Goal: Task Accomplishment & Management: Manage account settings

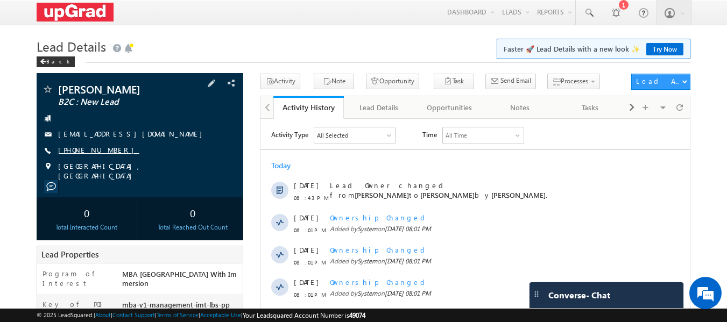
click at [78, 147] on link "[PHONE_NUMBER]" at bounding box center [98, 149] width 81 height 9
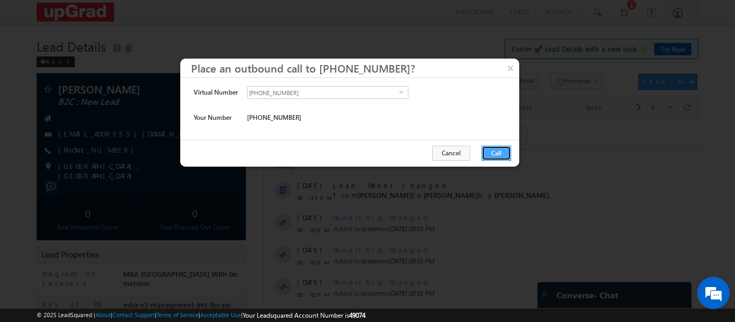
click at [494, 157] on button "Call" at bounding box center [496, 153] width 30 height 15
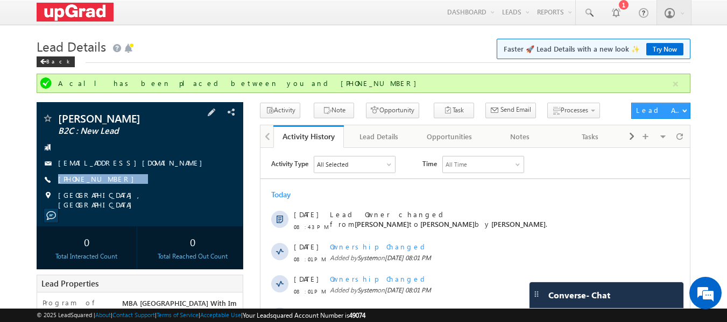
drag, startPoint x: 124, startPoint y: 177, endPoint x: 109, endPoint y: 193, distance: 21.3
click at [109, 193] on div "Rana Joy B2C : New Lead ranakjoy@gmail.com +91-9600085069" at bounding box center [140, 161] width 196 height 97
copy div "[PHONE_NUMBER]"
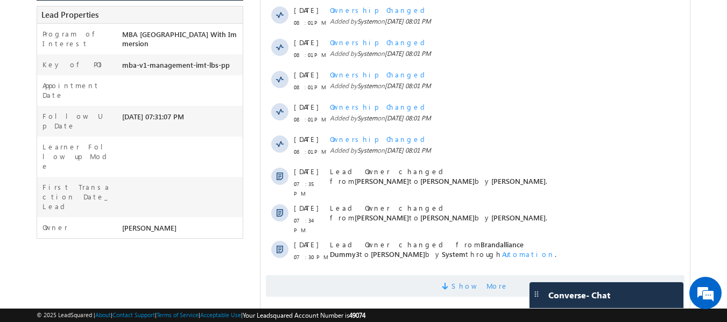
click at [480, 281] on span "Show More" at bounding box center [479, 286] width 57 height 22
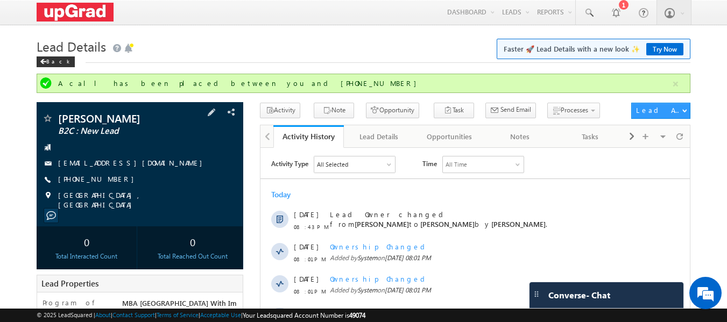
click at [145, 172] on div "Rana Joy B2C : New Lead ranakjoy@gmail.com +91-9600085069" at bounding box center [140, 161] width 196 height 97
drag, startPoint x: 145, startPoint y: 172, endPoint x: 123, endPoint y: 194, distance: 30.4
click at [123, 194] on div "Rana Joy B2C : New Lead ranakjoy@gmail.com +91-9600085069" at bounding box center [140, 161] width 196 height 97
copy div "+91-9600085069"
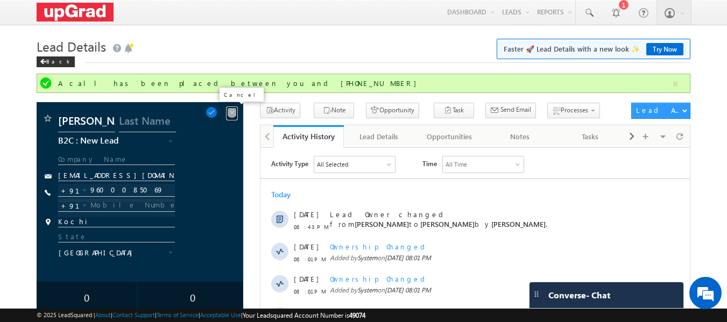
drag, startPoint x: 229, startPoint y: 112, endPoint x: 218, endPoint y: 130, distance: 21.5
click at [229, 112] on span at bounding box center [232, 112] width 12 height 12
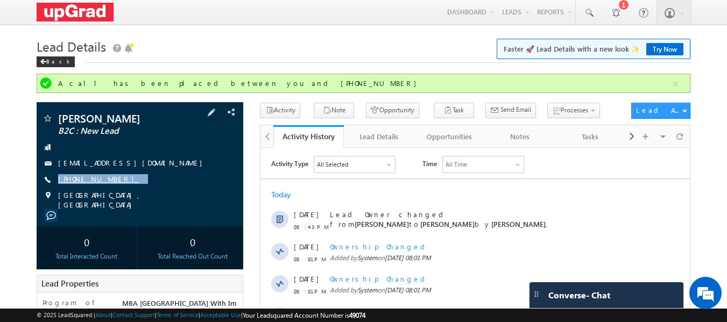
click at [89, 176] on link "+91-9600085069" at bounding box center [98, 178] width 81 height 9
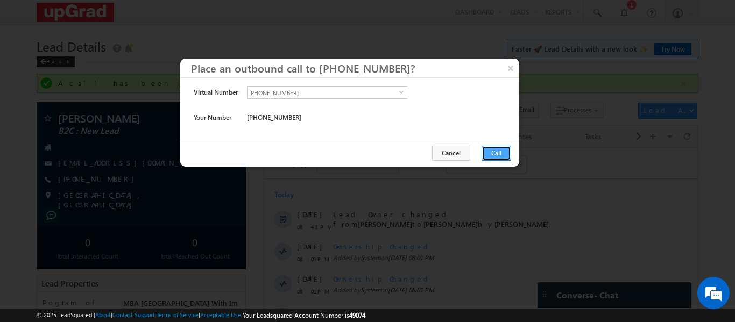
click at [499, 154] on button "Call" at bounding box center [496, 153] width 30 height 15
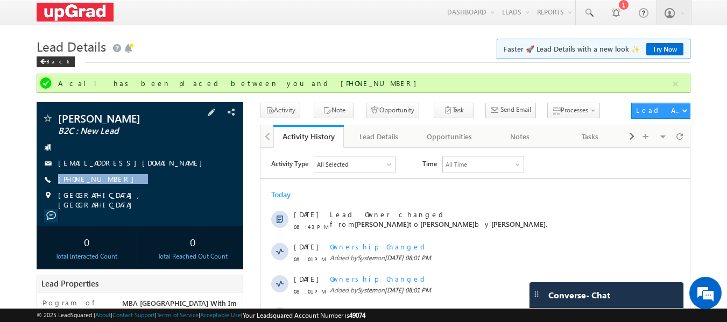
drag, startPoint x: 137, startPoint y: 185, endPoint x: 123, endPoint y: 193, distance: 15.9
click at [123, 193] on div "Rana Joy B2C : New Lead ranakjoy@gmail.com +91-9600085069" at bounding box center [140, 161] width 196 height 97
click at [157, 169] on div "Rana Joy B2C : New Lead ranakjoy@gmail.com +91-9600085069" at bounding box center [140, 161] width 196 height 97
drag, startPoint x: 148, startPoint y: 177, endPoint x: 123, endPoint y: 189, distance: 28.1
click at [123, 190] on div "Rana Joy B2C : New Lead ranakjoy@gmail.com +91-9600085069" at bounding box center [140, 161] width 196 height 97
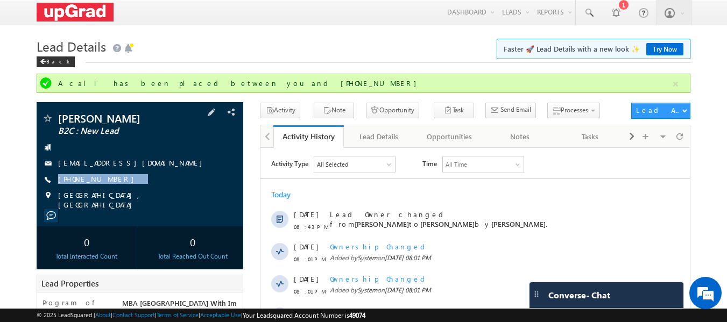
copy div "+91-9600085069"
click at [181, 172] on div "Rana Joy B2C : New Lead ranakjoy@gmail.com +91-9600085069" at bounding box center [140, 161] width 196 height 97
drag, startPoint x: 146, startPoint y: 183, endPoint x: 146, endPoint y: 164, distance: 19.4
click at [132, 187] on div "Rana Joy B2C : New Lead ranakjoy@gmail.com +91-9600085069" at bounding box center [140, 161] width 196 height 97
copy div "+91-9600085069"
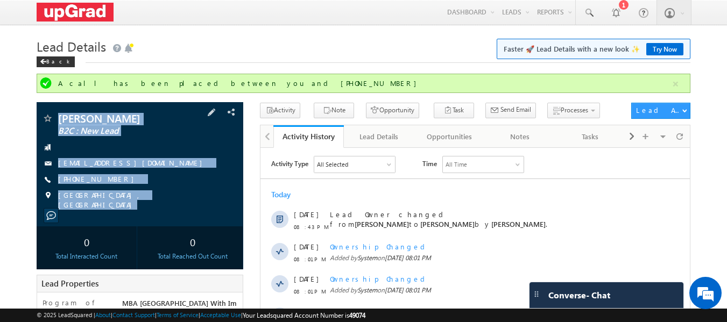
drag, startPoint x: 59, startPoint y: 106, endPoint x: 206, endPoint y: 214, distance: 182.1
click at [208, 221] on div "Rana Joy B2C : New Lead ranakjoy@gmail.com Kochi, India" at bounding box center [140, 164] width 207 height 124
copy div "Rana Joy B2C : New Lead ranakjoy@gmail.com +91-9600085069 Kochi, India"
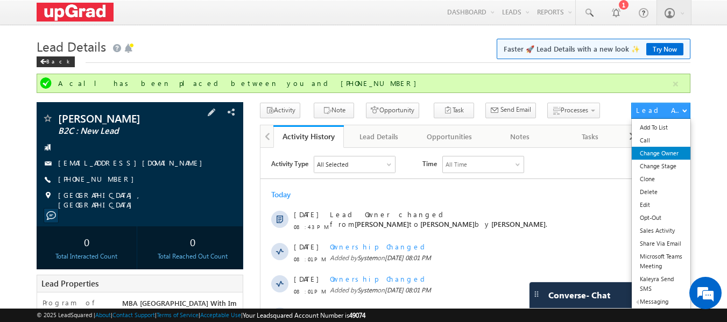
click at [659, 154] on link "Change Owner" at bounding box center [660, 153] width 59 height 13
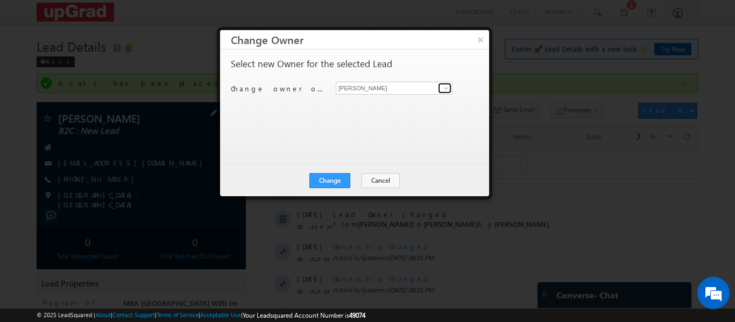
click at [445, 90] on span at bounding box center [446, 88] width 9 height 9
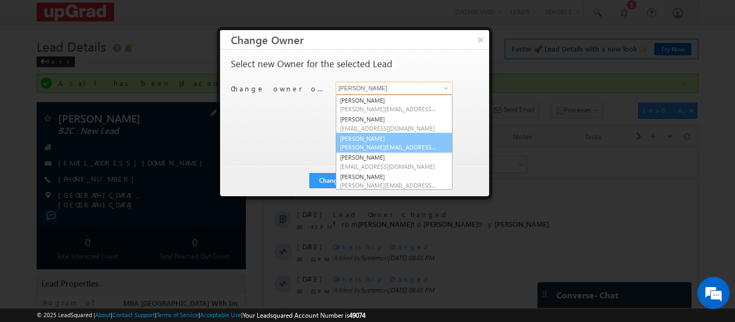
click at [388, 140] on link "Rajib Chowdhury rajib.chowdhury@upgrad.com" at bounding box center [394, 143] width 117 height 20
type input "Rajib Chowdhury"
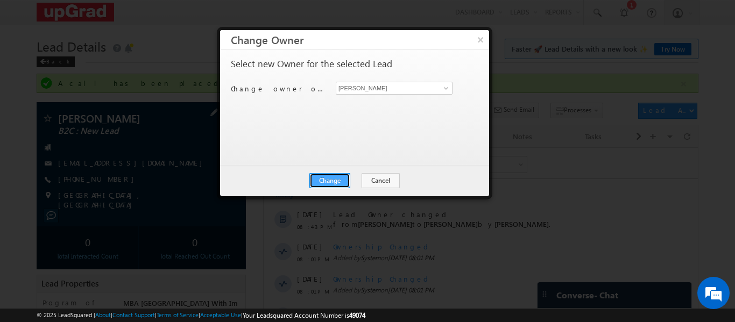
click at [338, 185] on button "Change" at bounding box center [329, 180] width 41 height 15
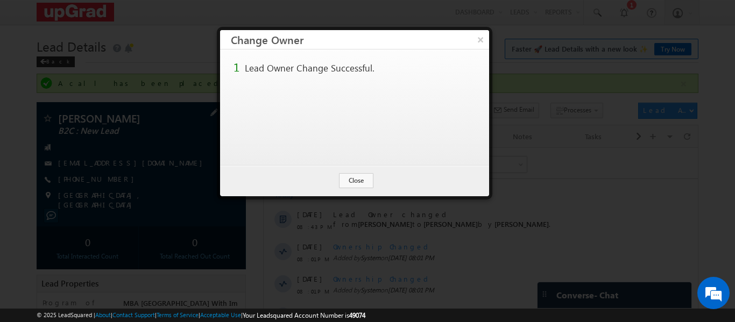
click at [480, 37] on button "×" at bounding box center [480, 39] width 17 height 19
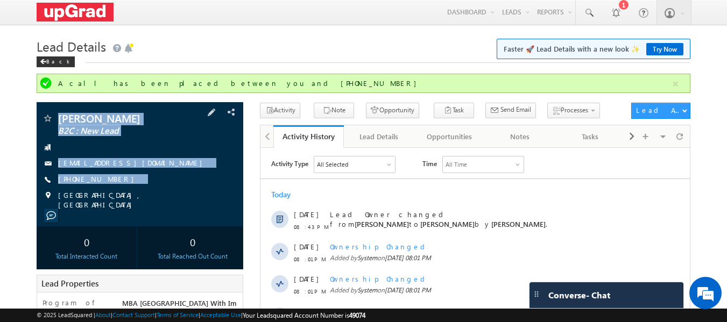
copy div "Rana Joy B2C : New Lead ranakjoy@gmail.com +91-9600085069"
drag, startPoint x: 58, startPoint y: 106, endPoint x: 164, endPoint y: 205, distance: 145.0
click at [164, 205] on div "Rana Joy B2C : New Lead ranakjoy@gmail.com Kochi, India" at bounding box center [140, 164] width 207 height 124
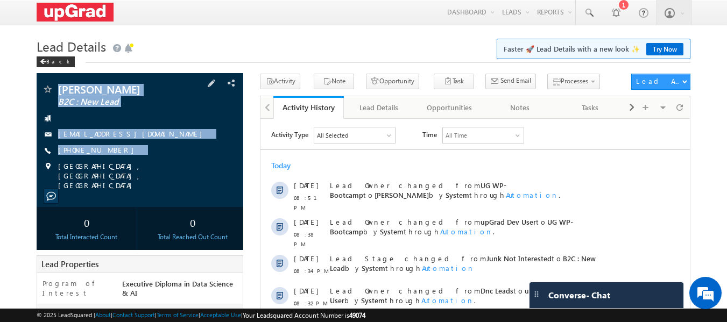
drag, startPoint x: 67, startPoint y: 94, endPoint x: 166, endPoint y: 168, distance: 123.8
click at [166, 168] on div "Sanghamitra Banerjee B2C : New Lead sanban10@rediffmail.com" at bounding box center [140, 140] width 207 height 134
copy div "Sanghamitra Banerjee B2C : New Lead sanban10@rediffmail.com +91-7044593267"
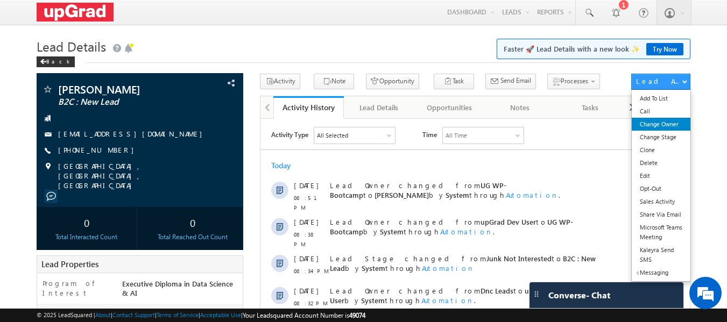
click at [669, 127] on link "Change Owner" at bounding box center [660, 124] width 59 height 13
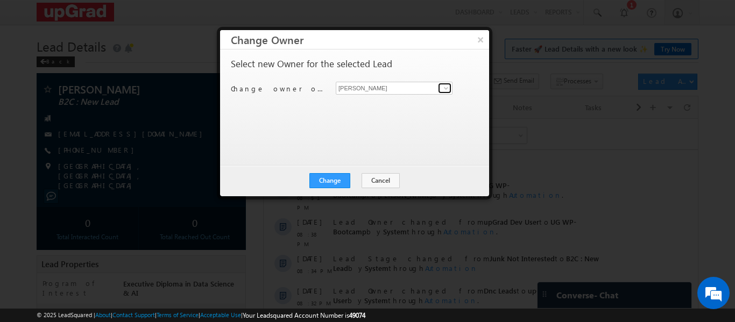
click at [446, 87] on span at bounding box center [446, 88] width 9 height 9
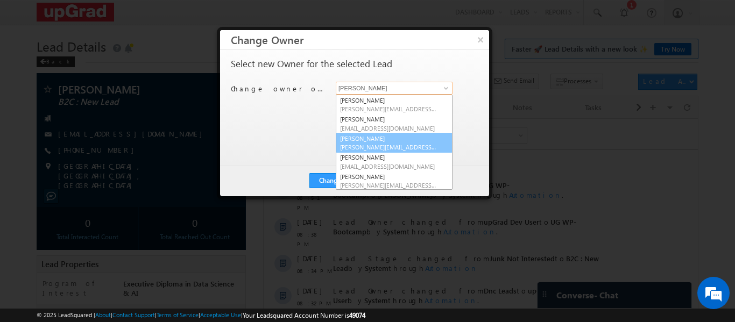
click at [375, 139] on link "Rajib Chowdhury rajib.chowdhury@upgrad.com" at bounding box center [394, 143] width 117 height 20
type input "Rajib Chowdhury"
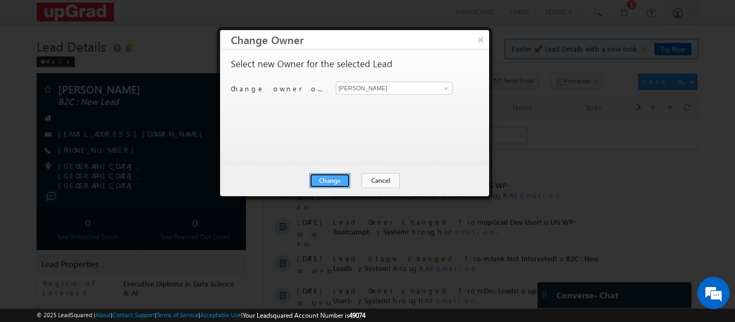
click at [338, 177] on button "Change" at bounding box center [329, 180] width 41 height 15
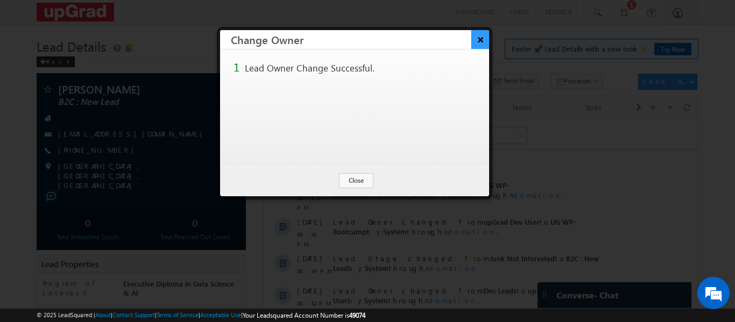
click at [474, 41] on button "×" at bounding box center [480, 39] width 18 height 19
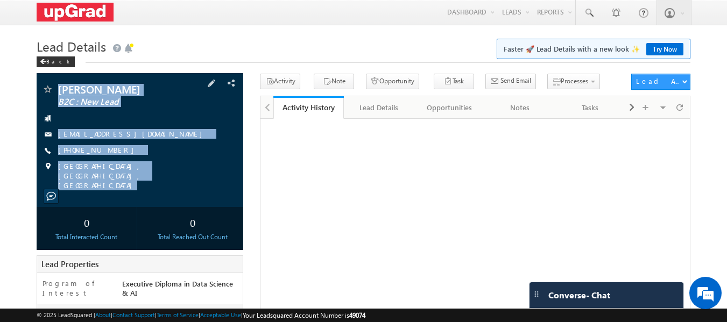
click at [174, 187] on div "Sanghamitra Banerjee B2C : New Lead sanban10@rediffmail.com" at bounding box center [140, 140] width 207 height 134
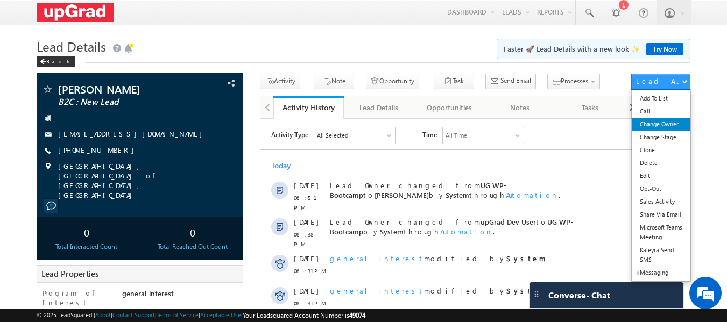
click at [650, 123] on link "Change Owner" at bounding box center [660, 124] width 59 height 13
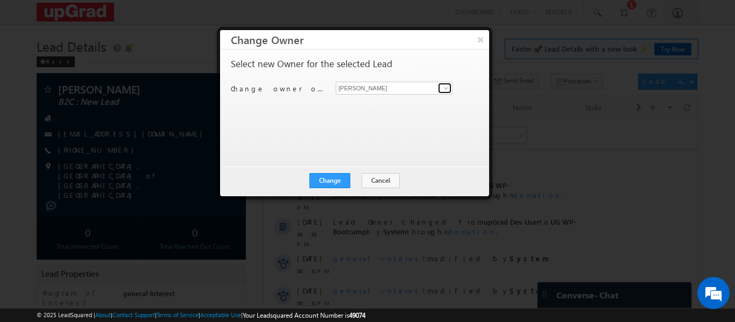
click at [444, 90] on span at bounding box center [446, 88] width 9 height 9
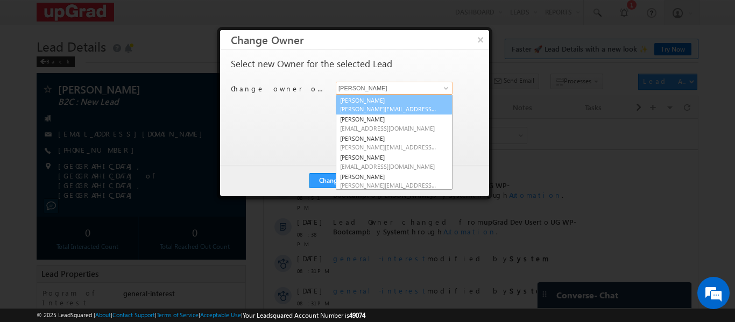
click at [377, 111] on span "Balamurugan.ranganathan@upgrad.com" at bounding box center [388, 109] width 97 height 8
type input "[PERSON_NAME]"
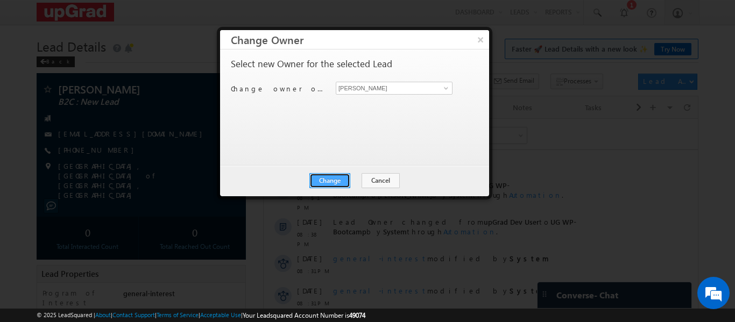
click at [337, 176] on button "Change" at bounding box center [329, 180] width 41 height 15
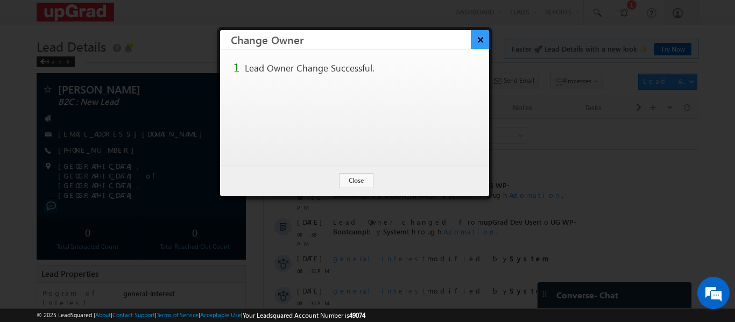
click at [477, 41] on button "×" at bounding box center [480, 39] width 18 height 19
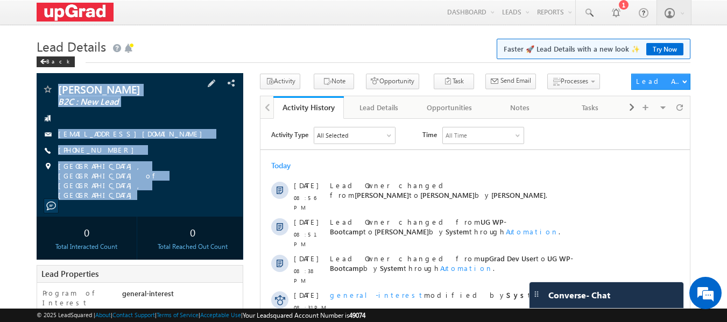
copy div "[PERSON_NAME] B2C : New Lead [EMAIL_ADDRESS][DOMAIN_NAME] [PHONE_NUMBER] [GEOGR…"
drag, startPoint x: 53, startPoint y: 76, endPoint x: 166, endPoint y: 181, distance: 153.8
click at [166, 181] on div "[PERSON_NAME] B2C : New Lead [EMAIL_ADDRESS][DOMAIN_NAME]" at bounding box center [140, 145] width 207 height 144
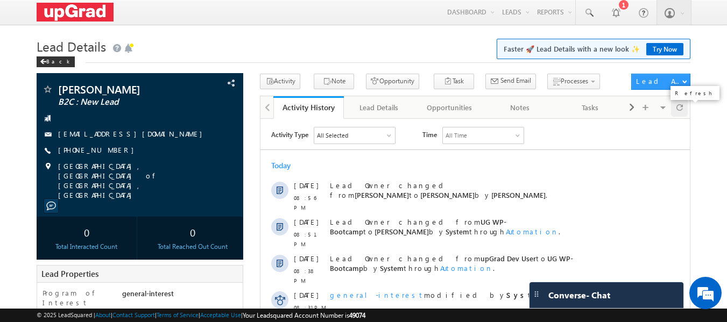
click at [674, 110] on div at bounding box center [679, 107] width 17 height 19
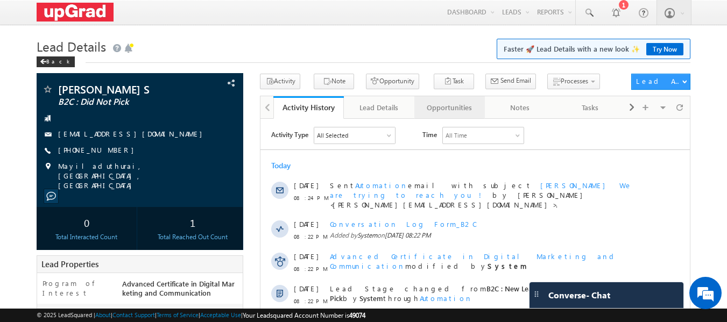
click at [454, 102] on div "Opportunities" at bounding box center [449, 107] width 52 height 13
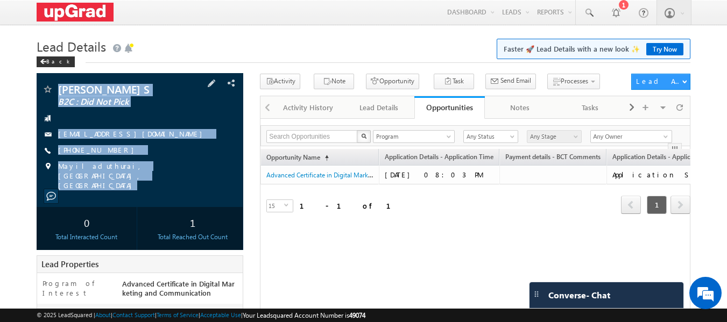
drag, startPoint x: 56, startPoint y: 77, endPoint x: 160, endPoint y: 178, distance: 145.3
click at [160, 178] on div "Thamarai Selvi S B2C : Did Not Pick thamarais081@gmail.com" at bounding box center [140, 140] width 207 height 134
copy div "Thamarai Selvi S B2C : Did Not Pick thamarais081@gmail.com +91-7695815499 Mayil…"
click at [167, 151] on div "+91-7695815499" at bounding box center [140, 150] width 196 height 11
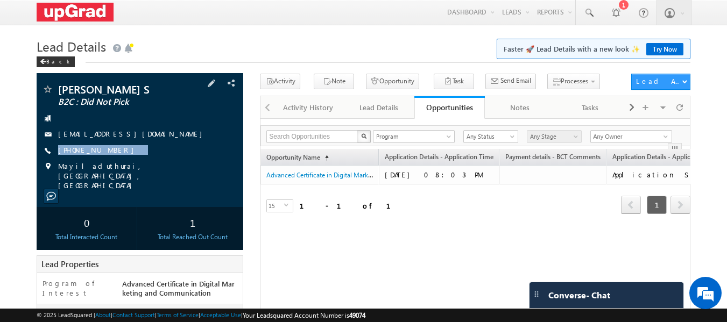
drag, startPoint x: 145, startPoint y: 154, endPoint x: 122, endPoint y: 160, distance: 23.7
click at [122, 160] on div "Thamarai Selvi S B2C : Did Not Pick thamarais081@gmail.com +91-7695815499" at bounding box center [140, 137] width 196 height 106
copy div "+91-7695815499"
click at [122, 147] on div "+91-7695815499" at bounding box center [140, 150] width 196 height 11
drag, startPoint x: 138, startPoint y: 155, endPoint x: 112, endPoint y: 158, distance: 25.9
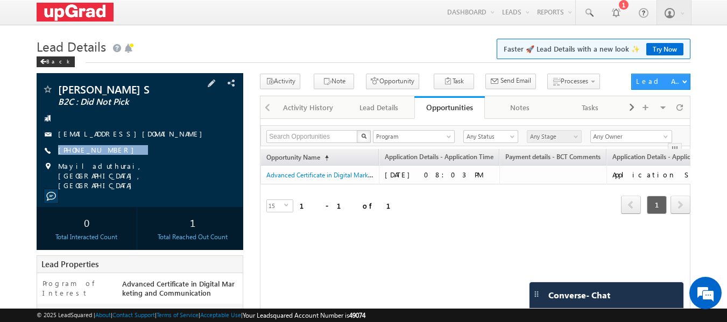
click at [112, 158] on div "Thamarai Selvi S B2C : Did Not Pick thamarais081@gmail.com +91-7695815499" at bounding box center [140, 137] width 196 height 106
copy div "+91-7695815499"
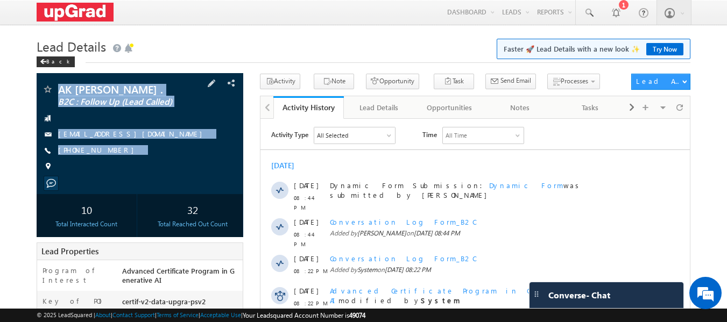
drag, startPoint x: 56, startPoint y: 85, endPoint x: 133, endPoint y: 169, distance: 114.2
click at [133, 169] on div "AK [PERSON_NAME] . B2C : Follow Up (Lead Called) [EMAIL_ADDRESS][DOMAIN_NAME] […" at bounding box center [140, 131] width 196 height 94
copy div "AK [PERSON_NAME] . B2C : Follow Up (Lead Called) [EMAIL_ADDRESS][DOMAIN_NAME] […"
click at [94, 148] on link "[PHONE_NUMBER]" at bounding box center [98, 149] width 81 height 9
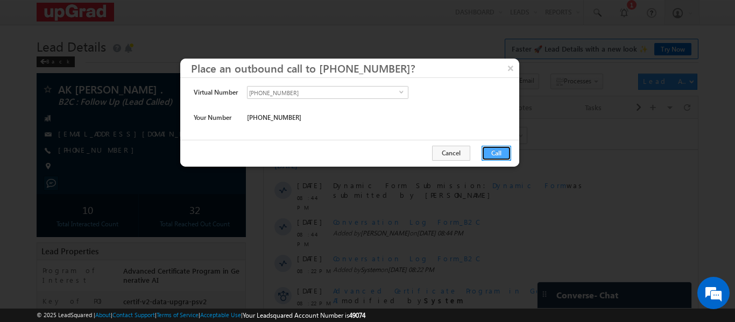
click at [504, 148] on button "Call" at bounding box center [496, 153] width 30 height 15
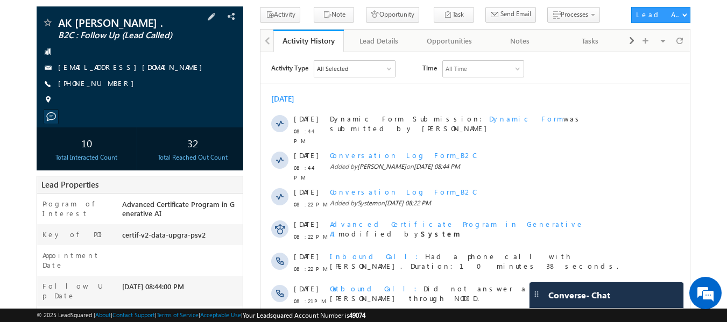
scroll to position [47, 0]
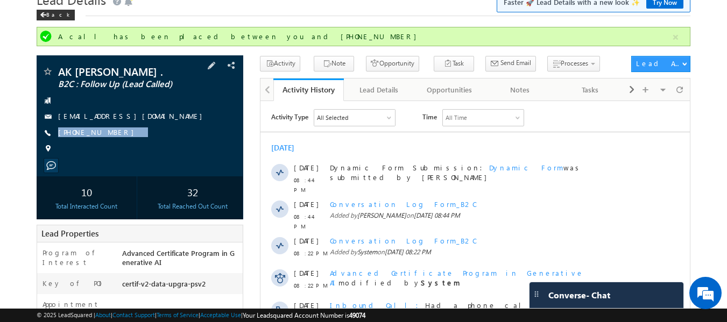
drag, startPoint x: 155, startPoint y: 130, endPoint x: 136, endPoint y: 143, distance: 23.4
click at [136, 143] on div "AK SHANMUKHAPPA . B2C : Follow Up (Lead Called) akshanmukha@gmail.com +91-86609…" at bounding box center [140, 113] width 196 height 94
copy div "+91-8660945549"
click at [132, 137] on div "+91-8660945549" at bounding box center [140, 132] width 196 height 11
copy div "+91-8660945549"
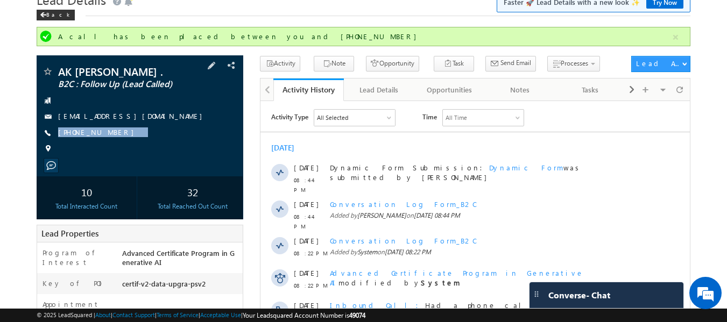
drag, startPoint x: 133, startPoint y: 135, endPoint x: 120, endPoint y: 148, distance: 18.3
click at [120, 148] on div "AK SHANMUKHAPPA . B2C : Follow Up (Lead Called) akshanmukha@gmail.com +91-86609…" at bounding box center [140, 113] width 196 height 94
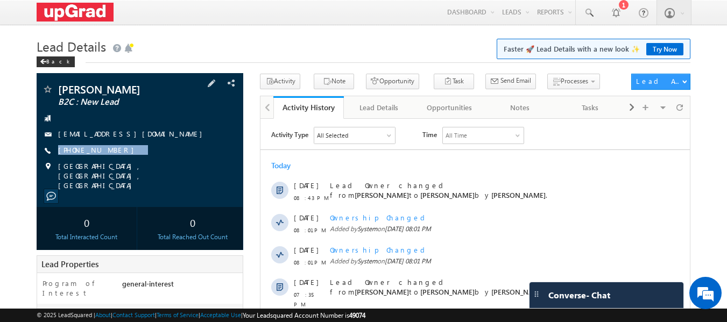
drag, startPoint x: 140, startPoint y: 152, endPoint x: 122, endPoint y: 148, distance: 18.8
click at [113, 157] on div "Arjun Raju B2C : New Lead arjunraju1789@gmail.com +91-8105784633" at bounding box center [140, 137] width 196 height 106
copy div "+91-8105784633"
click at [175, 145] on div "Arjun Raju B2C : New Lead arjunraju1789@gmail.com +91-8105784633" at bounding box center [140, 137] width 196 height 106
drag, startPoint x: 148, startPoint y: 155, endPoint x: 128, endPoint y: 160, distance: 21.0
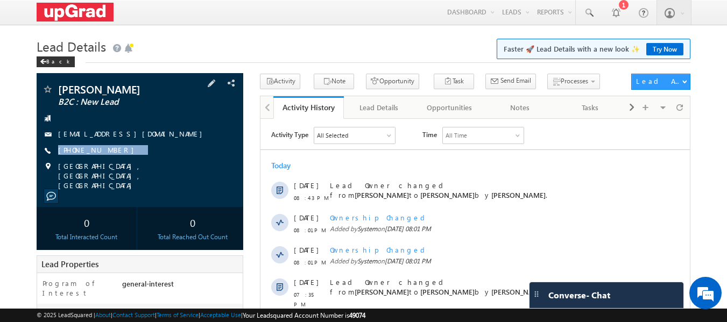
click at [128, 160] on div "Arjun Raju B2C : New Lead arjunraju1789@gmail.com +91-8105784633" at bounding box center [140, 137] width 196 height 106
copy div "+91-8105784633"
click at [159, 157] on div "Arjun Raju B2C : New Lead arjunraju1789@gmail.com +91-8105784633" at bounding box center [140, 137] width 196 height 106
copy div "+91-8105784633"
drag, startPoint x: 146, startPoint y: 145, endPoint x: 112, endPoint y: 158, distance: 36.1
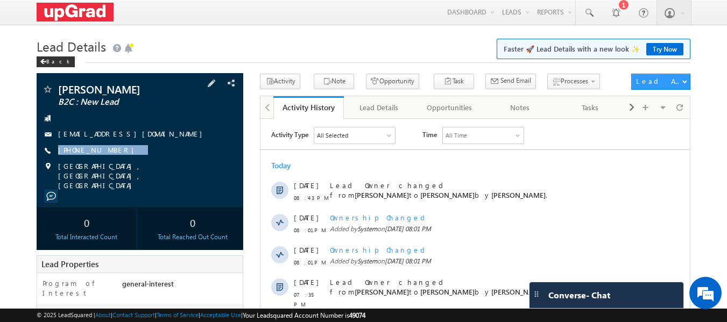
click at [112, 158] on div "Arjun Raju B2C : New Lead arjunraju1789@gmail.com +91-8105784633" at bounding box center [140, 137] width 196 height 106
click at [676, 108] on span at bounding box center [679, 107] width 6 height 19
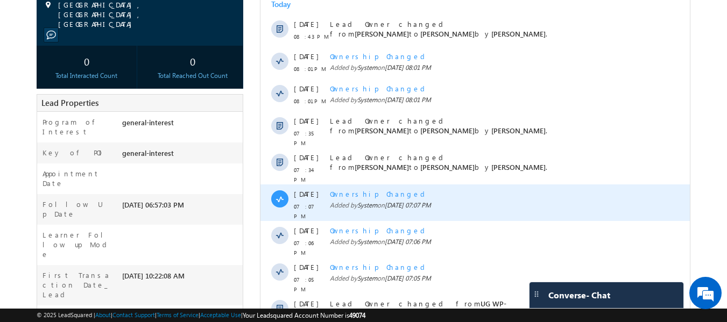
scroll to position [266, 0]
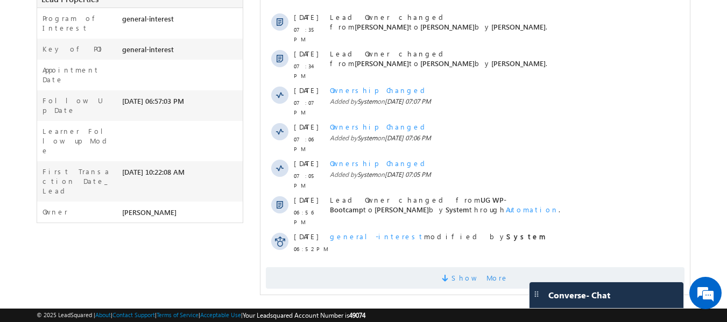
drag, startPoint x: 479, startPoint y: 252, endPoint x: 473, endPoint y: 253, distance: 5.6
click at [475, 267] on span "Show More" at bounding box center [479, 278] width 57 height 22
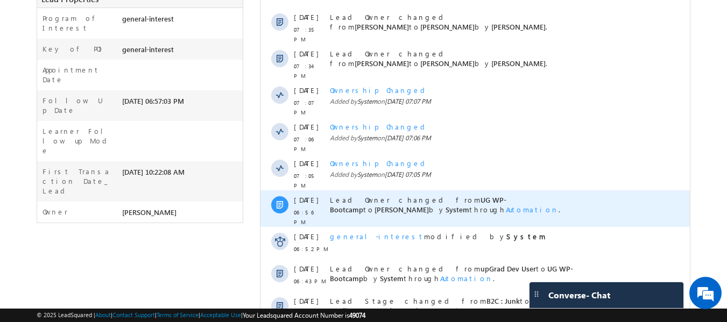
scroll to position [0, 0]
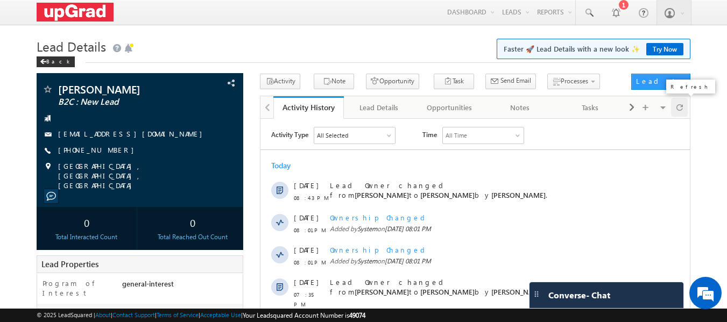
click at [682, 106] on span at bounding box center [679, 107] width 6 height 19
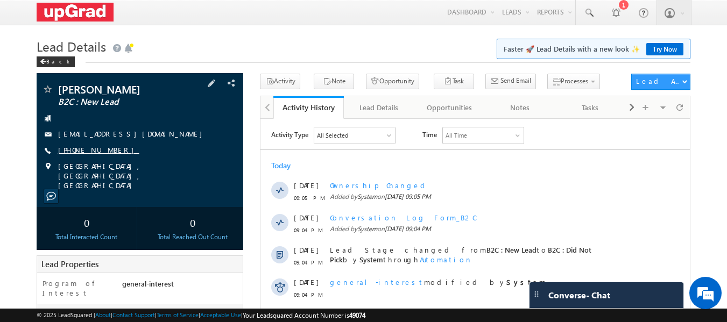
click at [90, 150] on link "[PHONE_NUMBER]" at bounding box center [98, 149] width 81 height 9
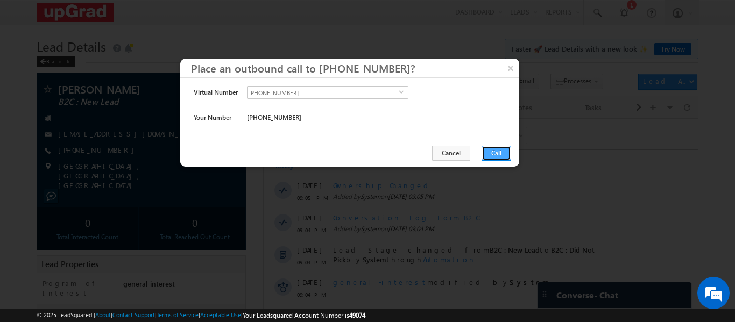
click at [498, 150] on button "Call" at bounding box center [496, 153] width 30 height 15
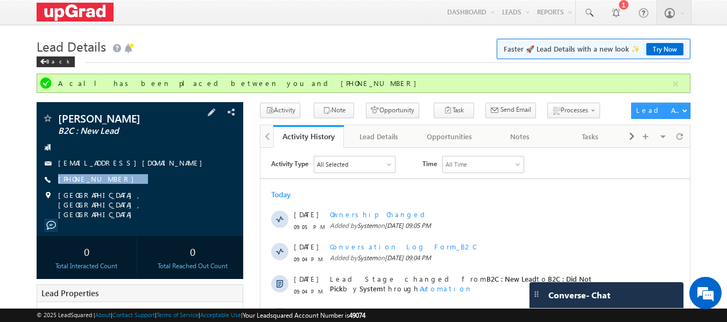
drag, startPoint x: 146, startPoint y: 170, endPoint x: 109, endPoint y: 190, distance: 42.3
click at [109, 190] on div "Arjun Raju B2C : New Lead arjunraju1789@gmail.com +91-8105784633" at bounding box center [140, 166] width 196 height 106
copy div "[PHONE_NUMBER]"
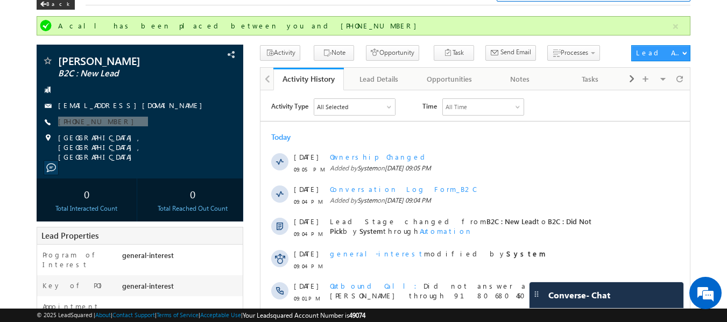
scroll to position [295, 0]
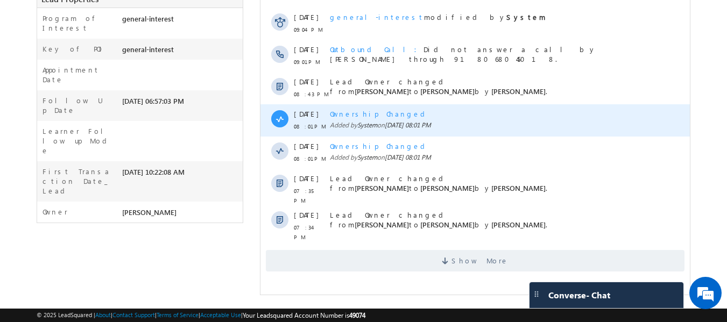
click at [465, 246] on div "Activity Type All Selected Select All Sales Activities 1 Sales Activity Opportu…" at bounding box center [474, 67] width 429 height 410
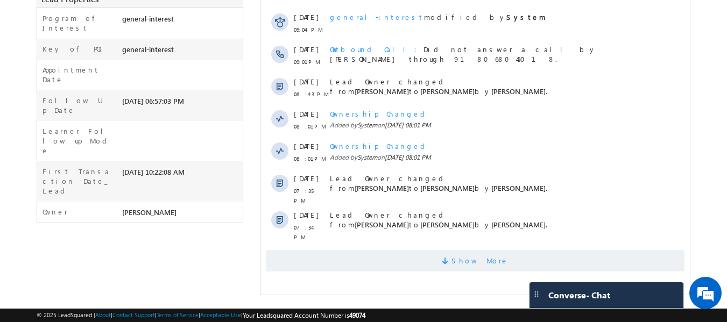
click at [439, 250] on span "Show More" at bounding box center [475, 261] width 418 height 22
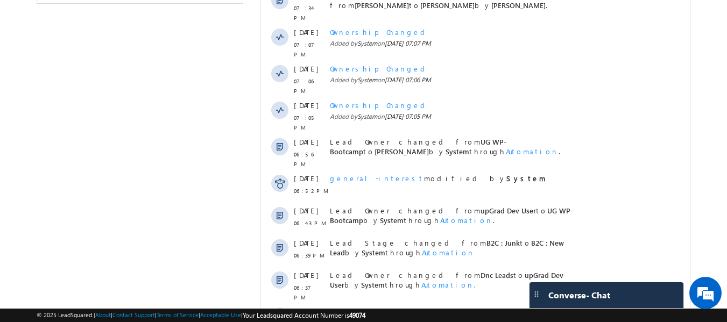
scroll to position [623, 0]
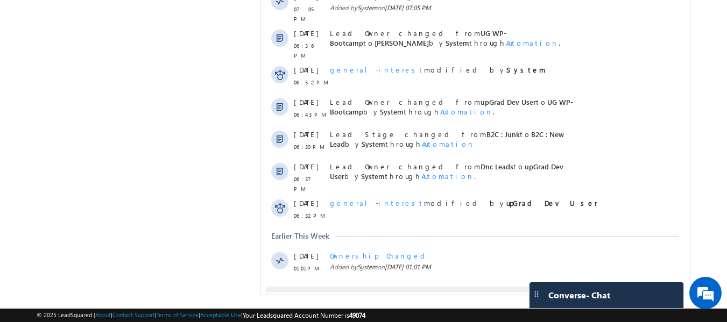
click at [457, 287] on span "Show More" at bounding box center [475, 298] width 418 height 22
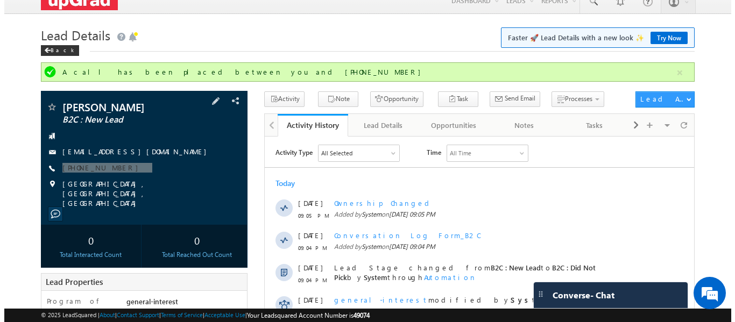
scroll to position [0, 0]
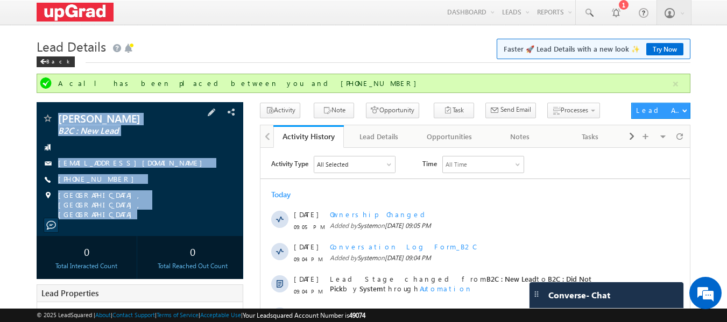
drag, startPoint x: 61, startPoint y: 103, endPoint x: 179, endPoint y: 216, distance: 164.0
copy div "Arjun Raju B2C : New Lead arjunraju1789@gmail.com +91-8105784633 Chennai, Tamil…"
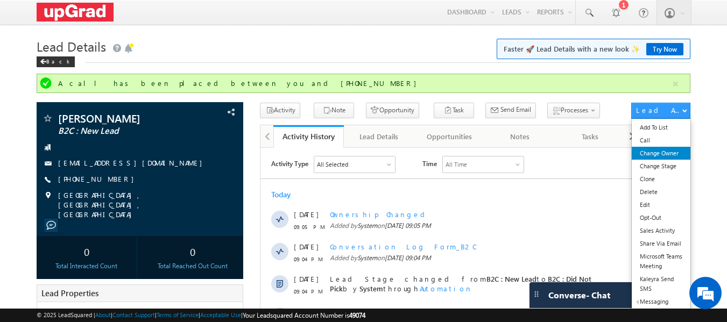
click at [659, 155] on link "Change Owner" at bounding box center [660, 153] width 59 height 13
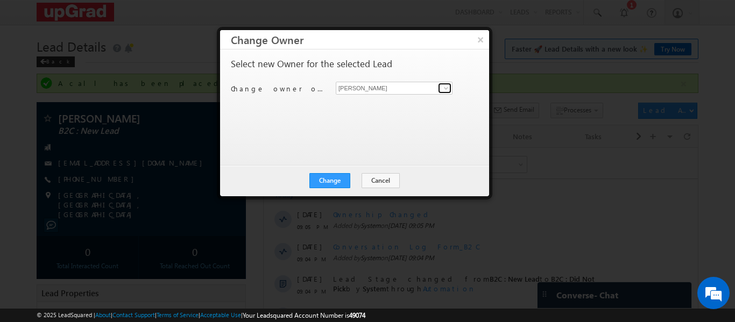
click at [446, 87] on span at bounding box center [446, 88] width 9 height 9
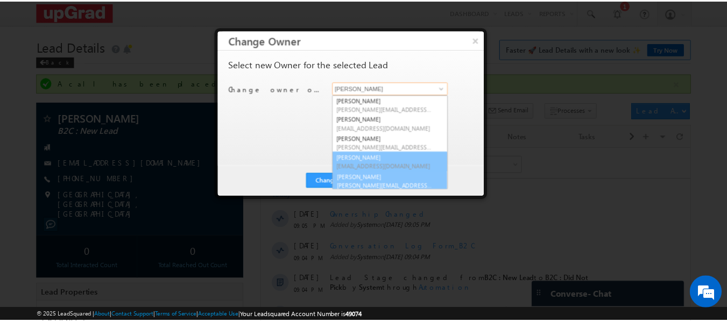
scroll to position [3, 0]
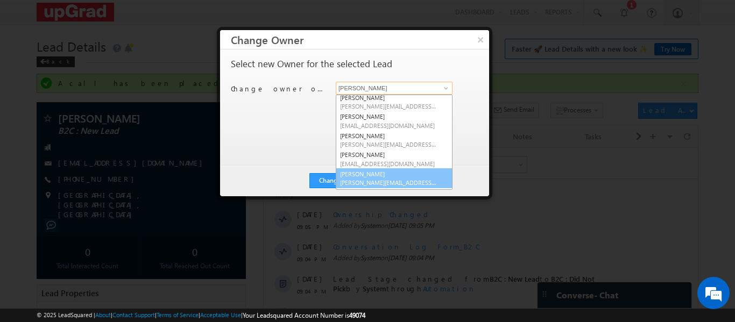
click at [377, 174] on link "Smrita Panday smrita.panday@upgrad.com" at bounding box center [394, 178] width 117 height 20
type input "[PERSON_NAME]"
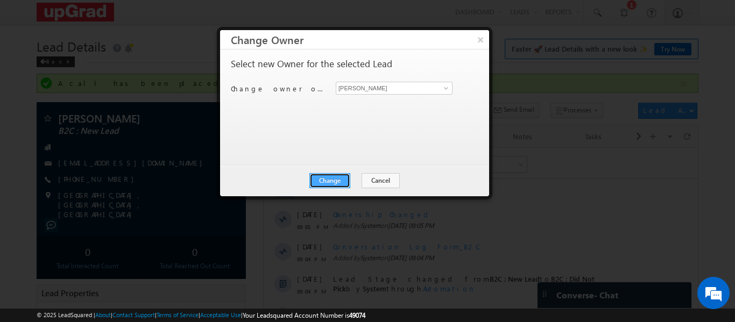
click at [342, 176] on button "Change" at bounding box center [329, 180] width 41 height 15
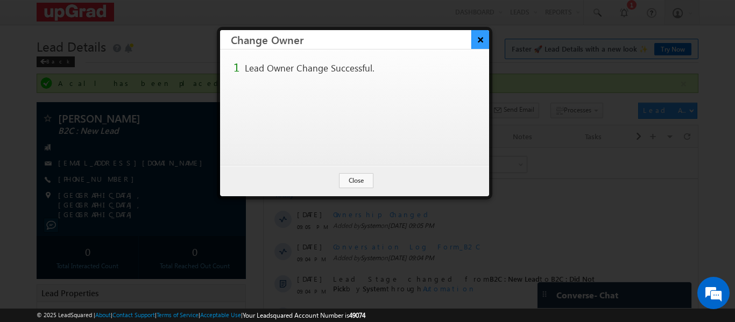
click at [481, 40] on button "×" at bounding box center [480, 39] width 18 height 19
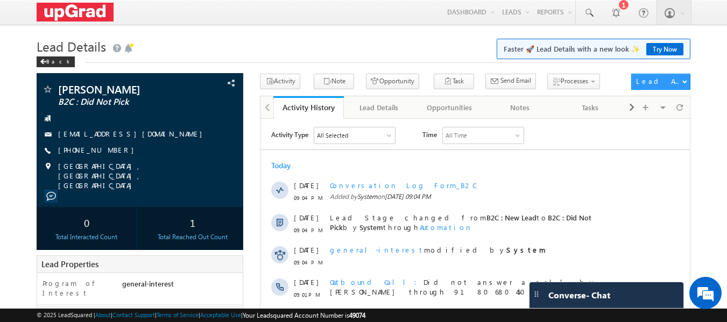
click at [196, 54] on h1 "Lead Details Faster 🚀 Lead Details with a new look ✨ Try Now" at bounding box center [364, 45] width 654 height 21
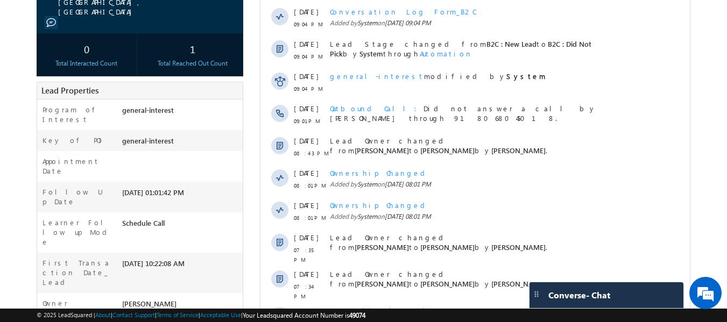
scroll to position [266, 0]
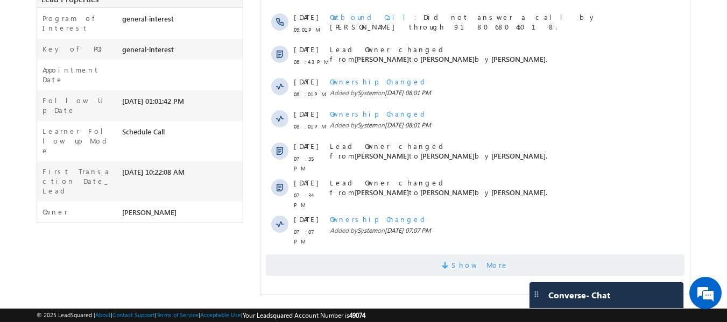
click at [451, 262] on span at bounding box center [447, 267] width 10 height 10
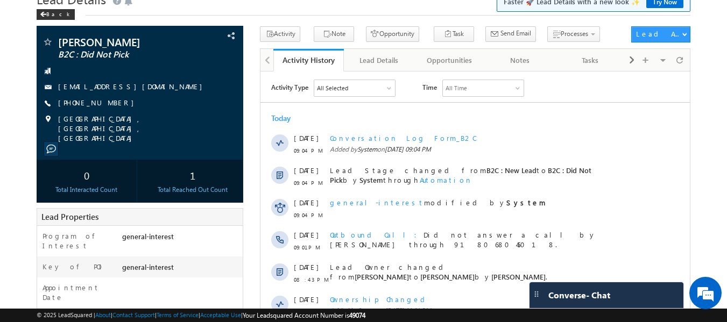
scroll to position [0, 0]
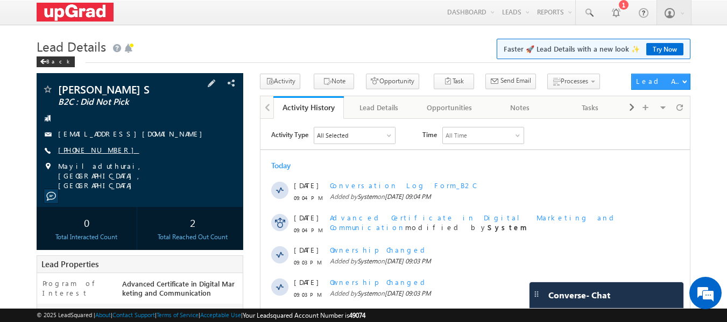
click at [89, 151] on link "[PHONE_NUMBER]" at bounding box center [98, 149] width 81 height 9
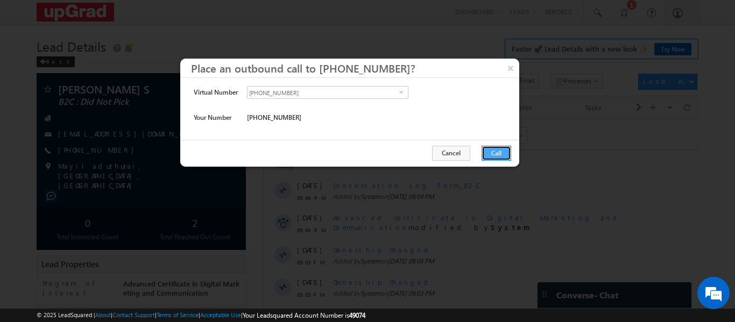
click at [491, 150] on button "Call" at bounding box center [496, 153] width 30 height 15
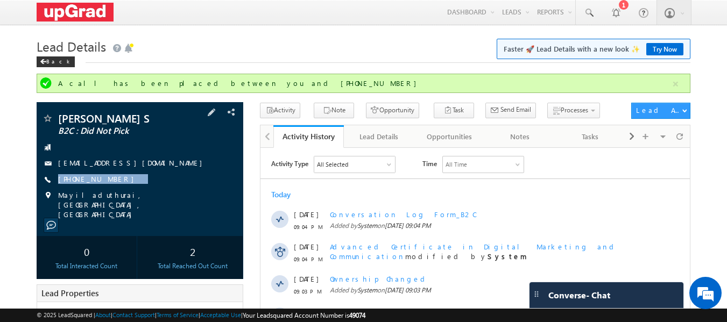
drag, startPoint x: 137, startPoint y: 173, endPoint x: 113, endPoint y: 186, distance: 27.4
click at [113, 186] on div "[PERSON_NAME] S B2C : Did Not Pick [EMAIL_ADDRESS][DOMAIN_NAME] [PHONE_NUMBER]" at bounding box center [140, 166] width 196 height 106
copy div "[PHONE_NUMBER]"
click at [145, 182] on div "+91-7695815499" at bounding box center [140, 179] width 196 height 11
copy div "+91-7695815499"
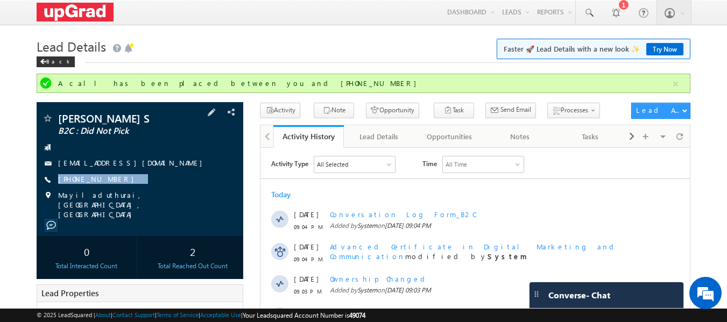
drag, startPoint x: 145, startPoint y: 182, endPoint x: 124, endPoint y: 187, distance: 21.5
click at [118, 187] on div "Thamarai Selvi S B2C : Did Not Pick thamarais081@gmail.com +91-7695815499" at bounding box center [140, 166] width 196 height 106
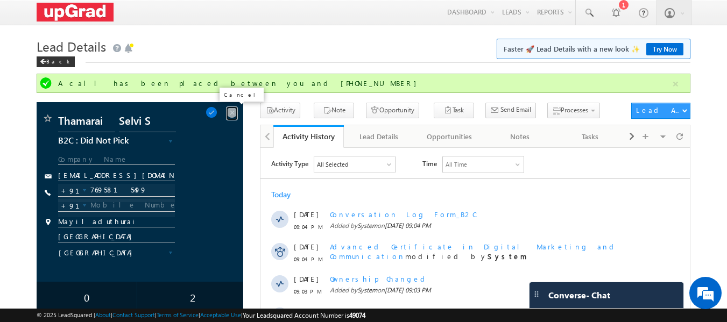
drag, startPoint x: 233, startPoint y: 112, endPoint x: 187, endPoint y: 134, distance: 50.5
click at [233, 112] on span at bounding box center [232, 112] width 12 height 12
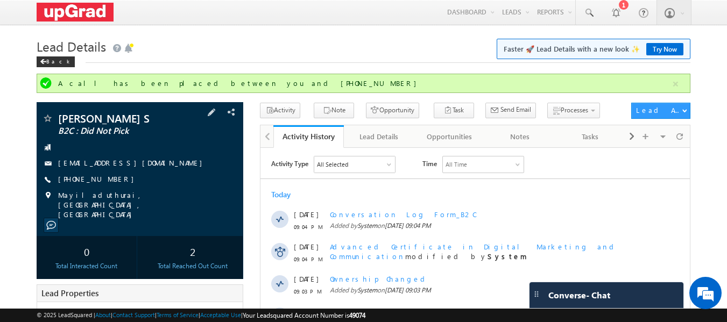
click at [132, 180] on div "+91-7695815499" at bounding box center [140, 179] width 196 height 11
copy div "+91-7695815499"
drag, startPoint x: 132, startPoint y: 180, endPoint x: 105, endPoint y: 188, distance: 27.6
click at [105, 188] on div "Thamarai Selvi S B2C : Did Not Pick thamarais081@gmail.com +91-7695815499" at bounding box center [140, 166] width 196 height 106
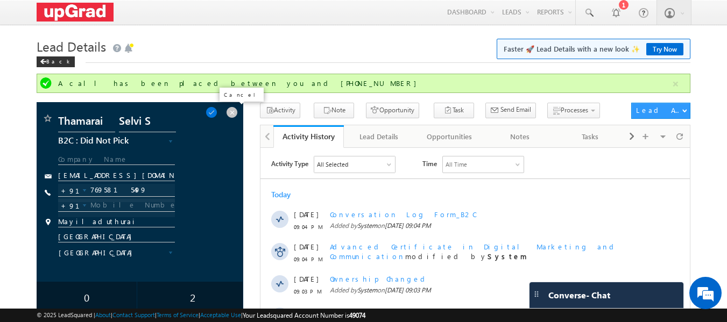
click at [229, 111] on span at bounding box center [232, 112] width 12 height 12
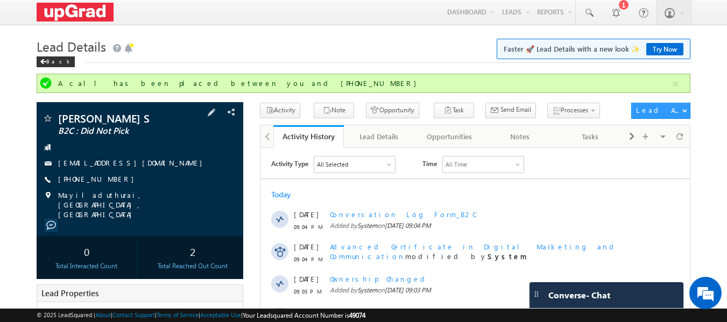
click at [154, 175] on div "+91-7695815499" at bounding box center [140, 179] width 196 height 11
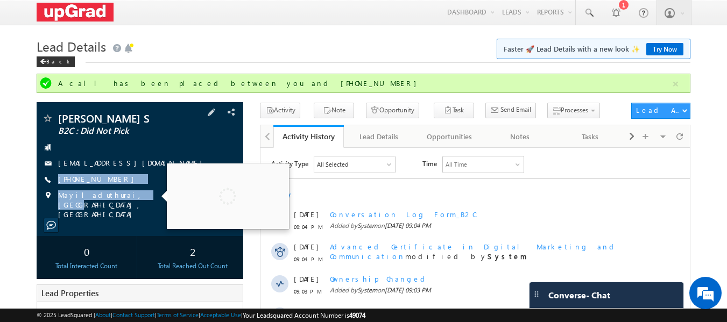
drag, startPoint x: 143, startPoint y: 185, endPoint x: 123, endPoint y: 191, distance: 20.8
click at [123, 191] on div "Thamarai Selvi S B2C : Did Not Pick thamarais081@gmail.com +91-7695815499" at bounding box center [140, 166] width 196 height 106
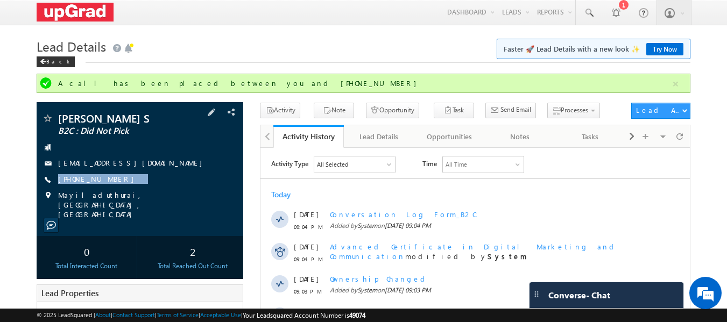
copy div "+91-7695815499"
drag, startPoint x: 137, startPoint y: 185, endPoint x: 155, endPoint y: 182, distance: 18.6
click at [106, 187] on div "Thamarai Selvi S B2C : Did Not Pick thamarais081@gmail.com +91-7695815499" at bounding box center [140, 166] width 196 height 106
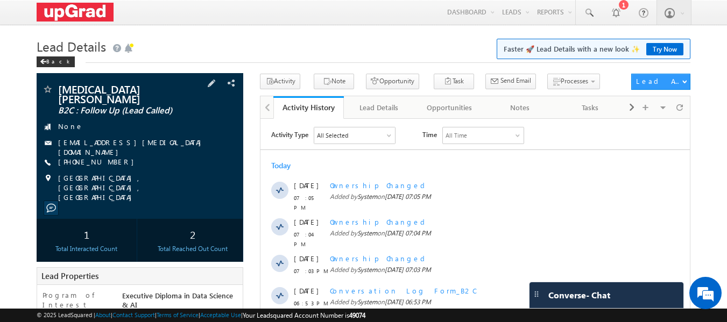
copy div "[PHONE_NUMBER]"
drag, startPoint x: 136, startPoint y: 148, endPoint x: 110, endPoint y: 155, distance: 26.9
click at [110, 157] on div "[PHONE_NUMBER]" at bounding box center [140, 162] width 196 height 11
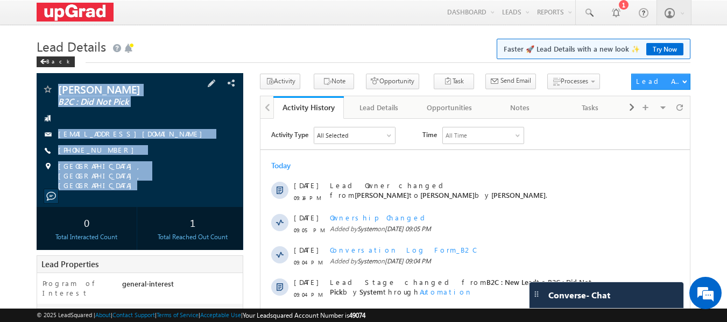
copy div "[PERSON_NAME] B2C : Did Not Pick [EMAIL_ADDRESS][DOMAIN_NAME] [PHONE_NUMBER] [G…"
drag, startPoint x: 66, startPoint y: 86, endPoint x: 105, endPoint y: 133, distance: 61.2
click at [168, 188] on div "[PERSON_NAME] B2C : Did Not Pick [EMAIL_ADDRESS][DOMAIN_NAME]" at bounding box center [140, 140] width 207 height 134
